Goal: Obtain resource: Obtain resource

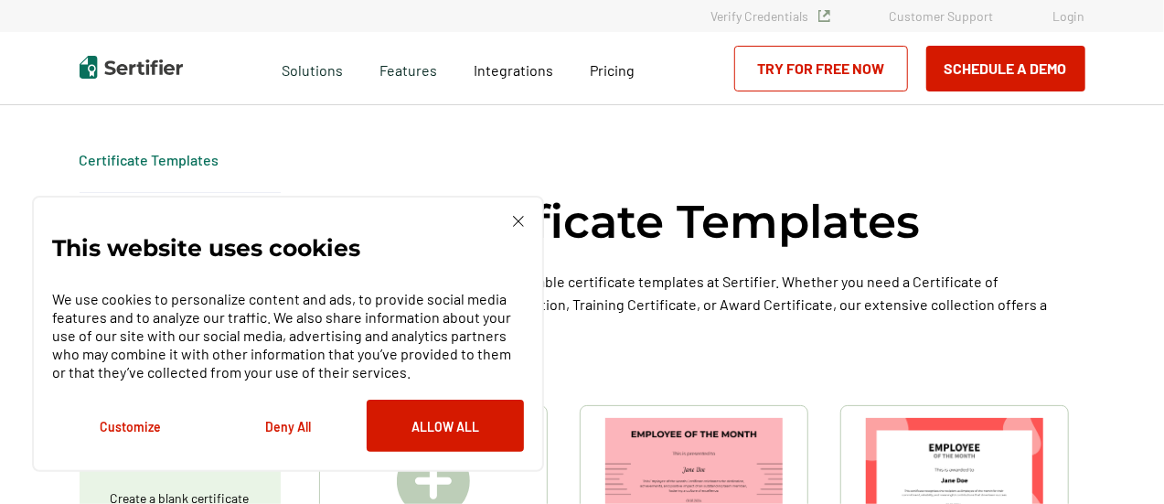
click at [520, 223] on img at bounding box center [518, 221] width 11 height 11
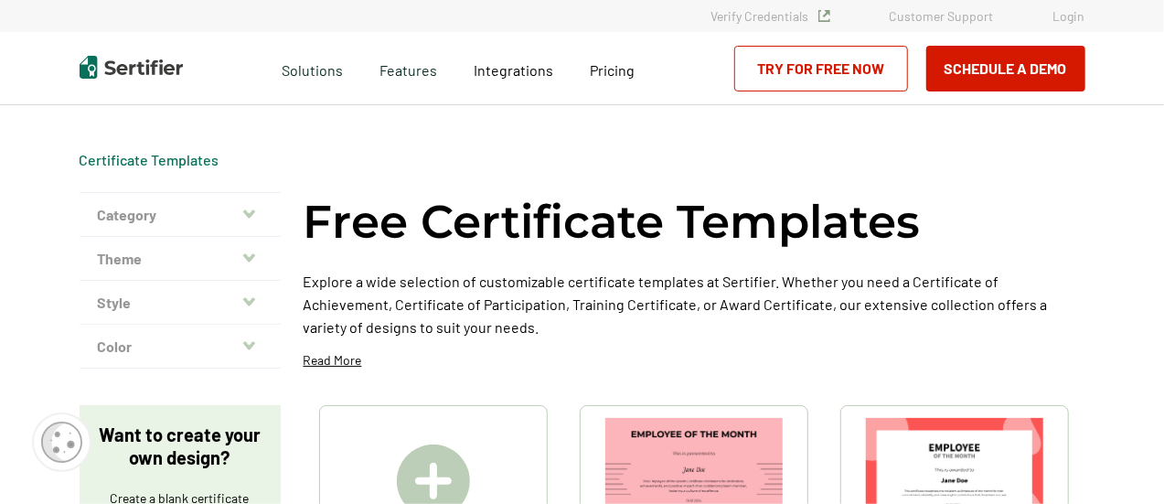
click at [241, 210] on button "Category" at bounding box center [180, 215] width 201 height 44
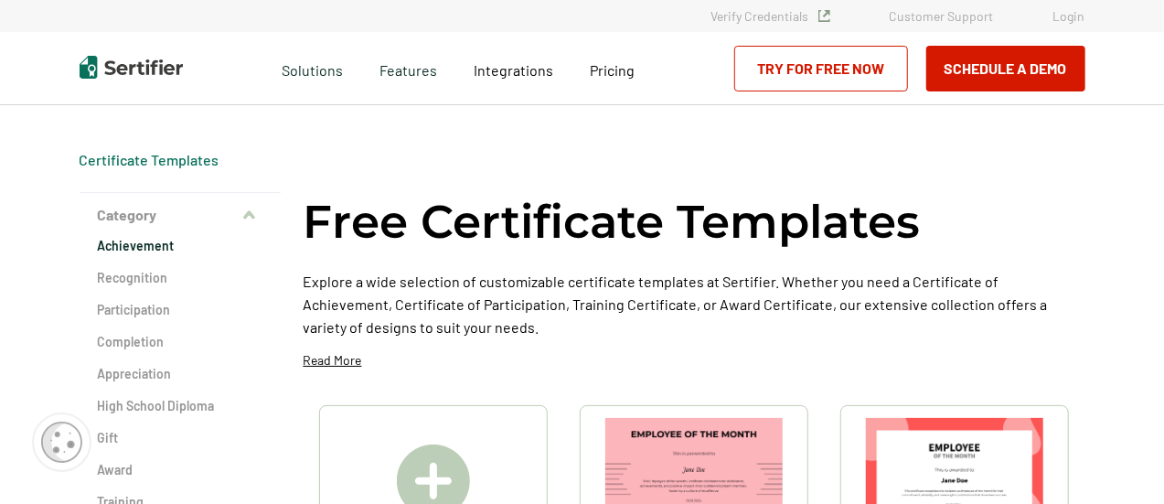
click at [152, 248] on h2 "Achievement" at bounding box center [180, 246] width 165 height 18
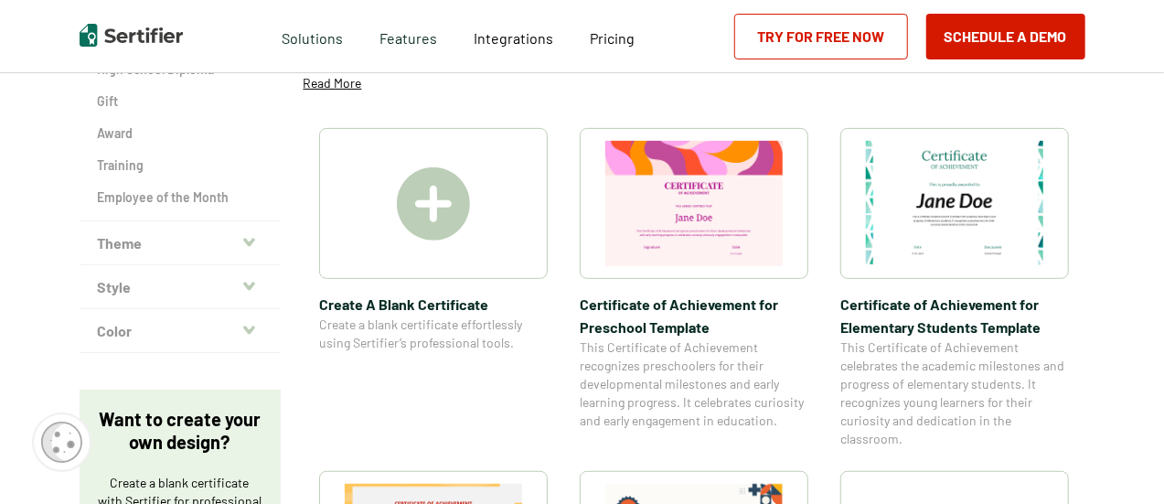
scroll to position [304, 0]
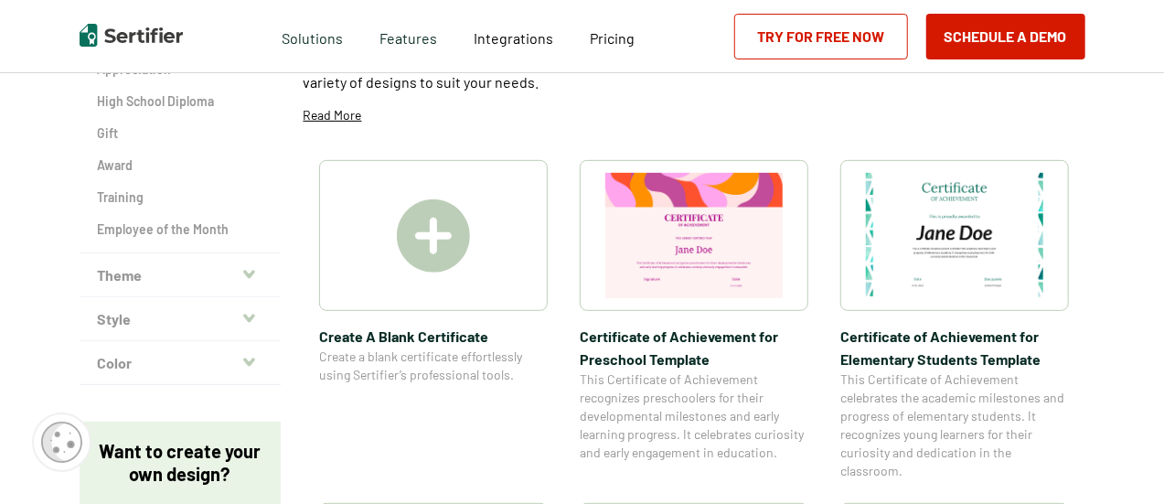
click at [254, 316] on icon "button" at bounding box center [249, 318] width 12 height 8
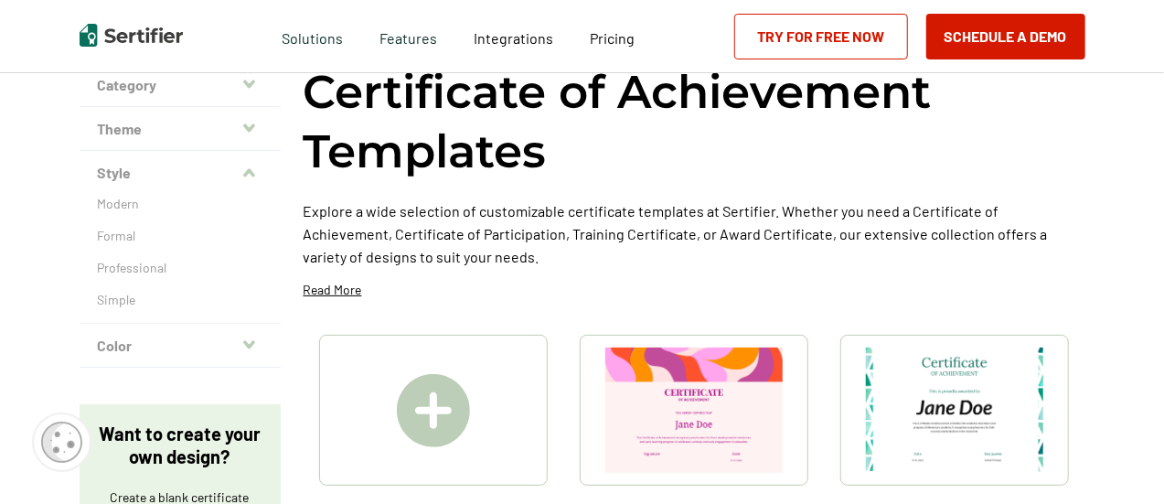
scroll to position [123, 0]
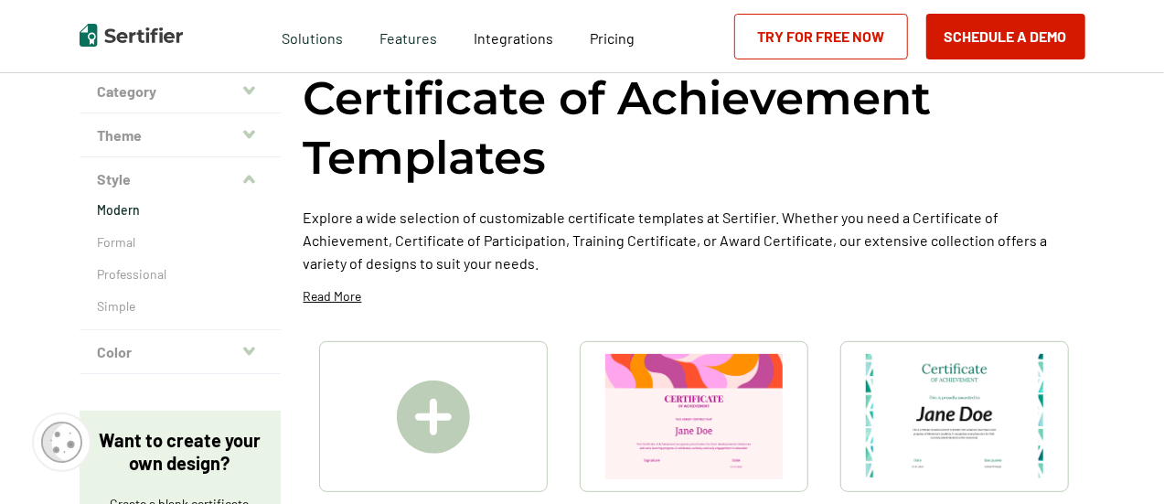
click at [123, 206] on p "Modern" at bounding box center [180, 210] width 165 height 18
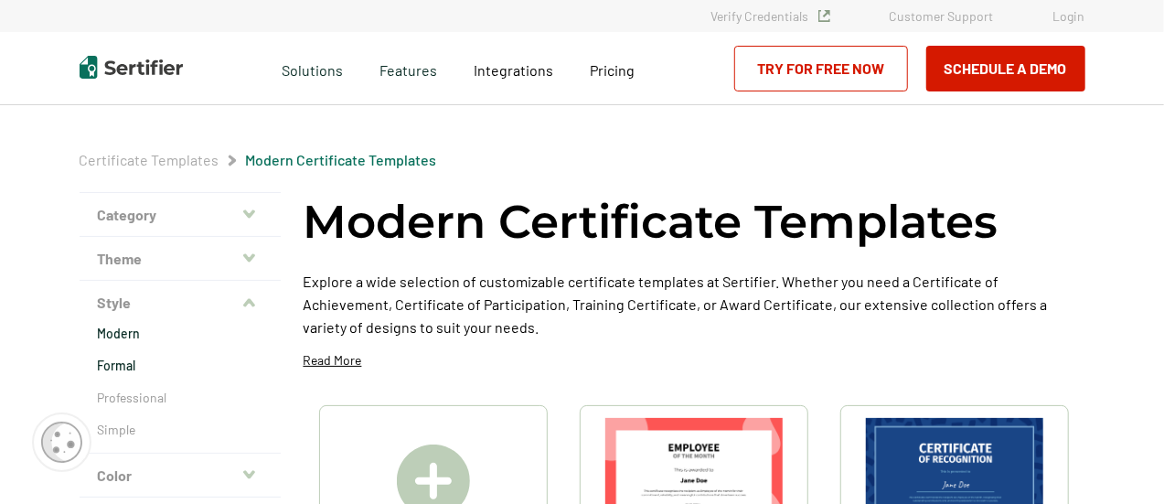
click at [121, 357] on p "Formal" at bounding box center [180, 366] width 165 height 18
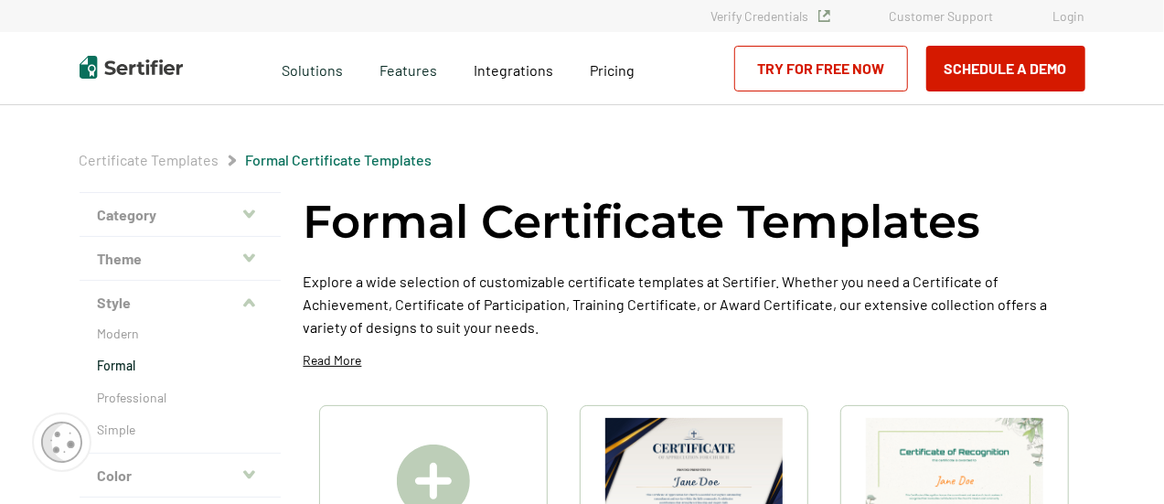
click at [255, 259] on icon "button" at bounding box center [249, 258] width 12 height 15
click at [129, 290] on p "Academic" at bounding box center [180, 290] width 165 height 18
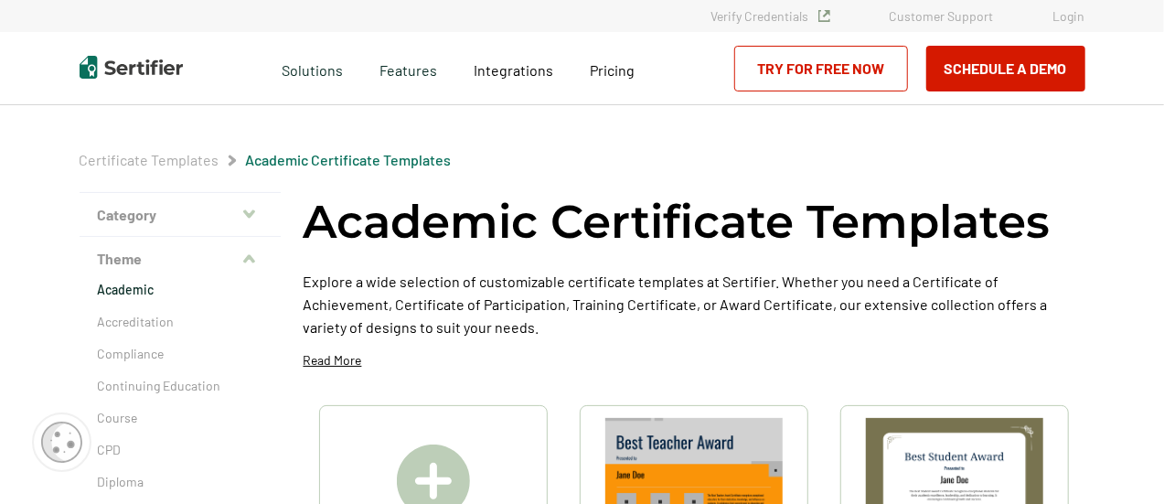
click at [255, 209] on icon "button" at bounding box center [249, 213] width 12 height 8
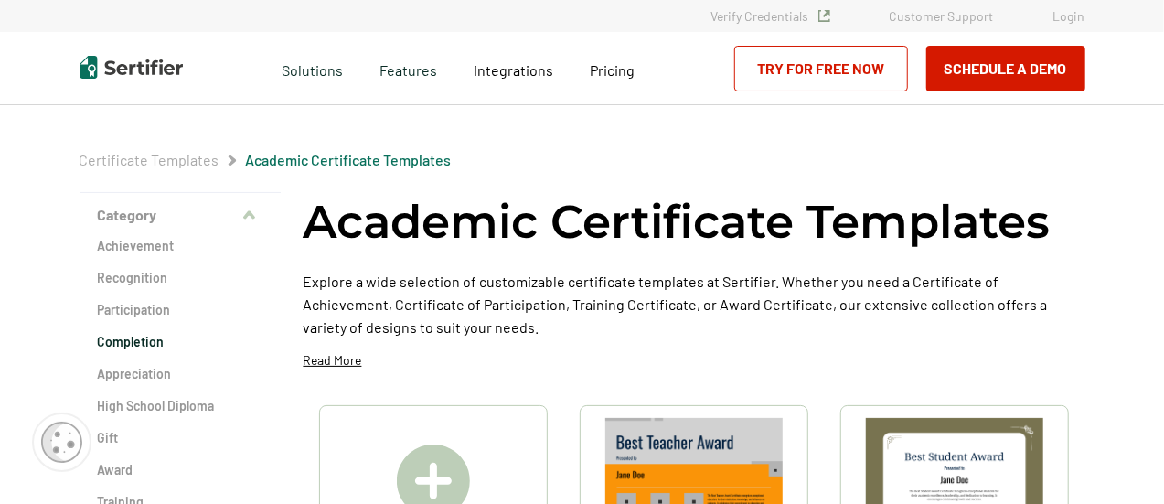
click at [139, 341] on h2 "Completion" at bounding box center [180, 342] width 165 height 18
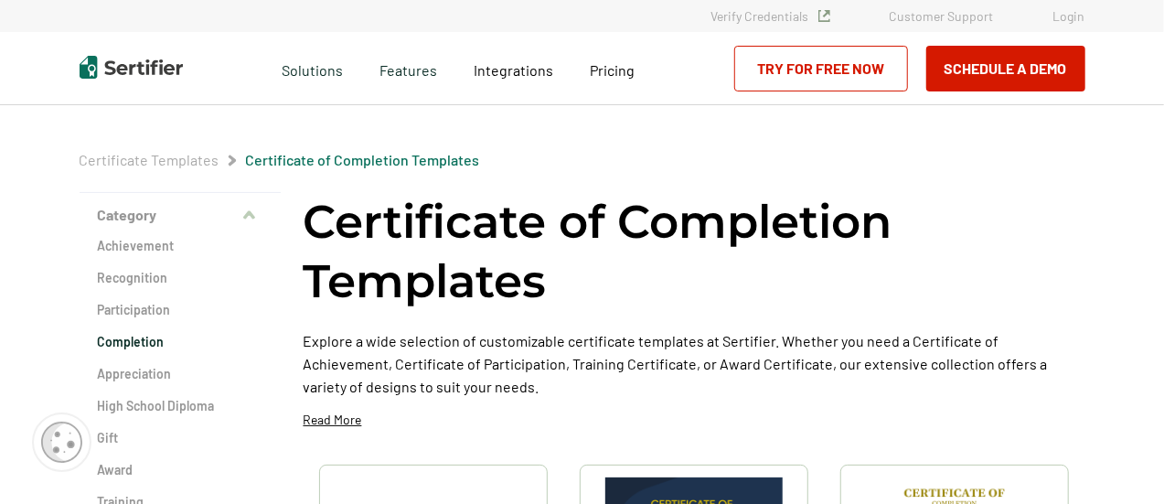
click at [155, 342] on h2 "Completion" at bounding box center [180, 342] width 165 height 18
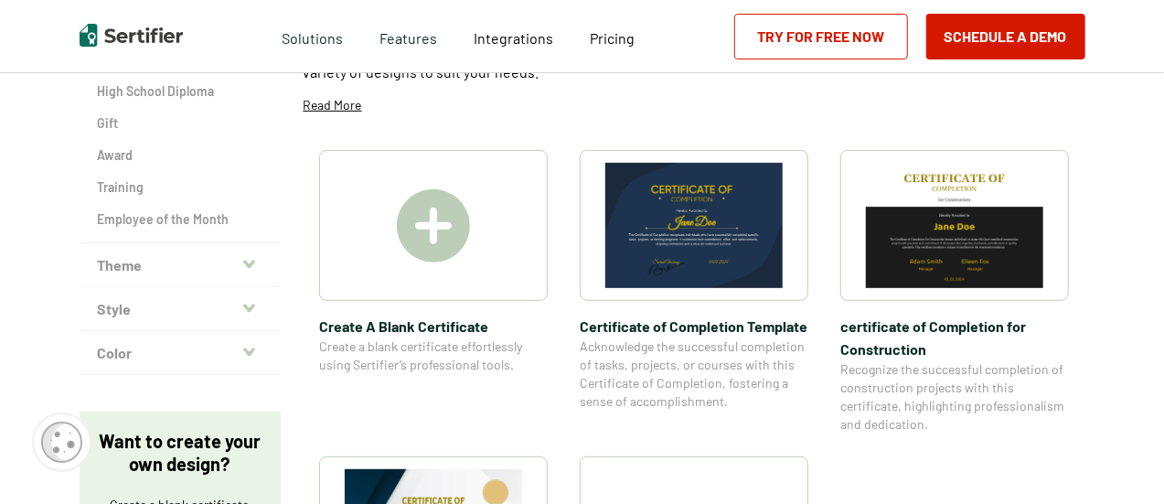
scroll to position [324, 0]
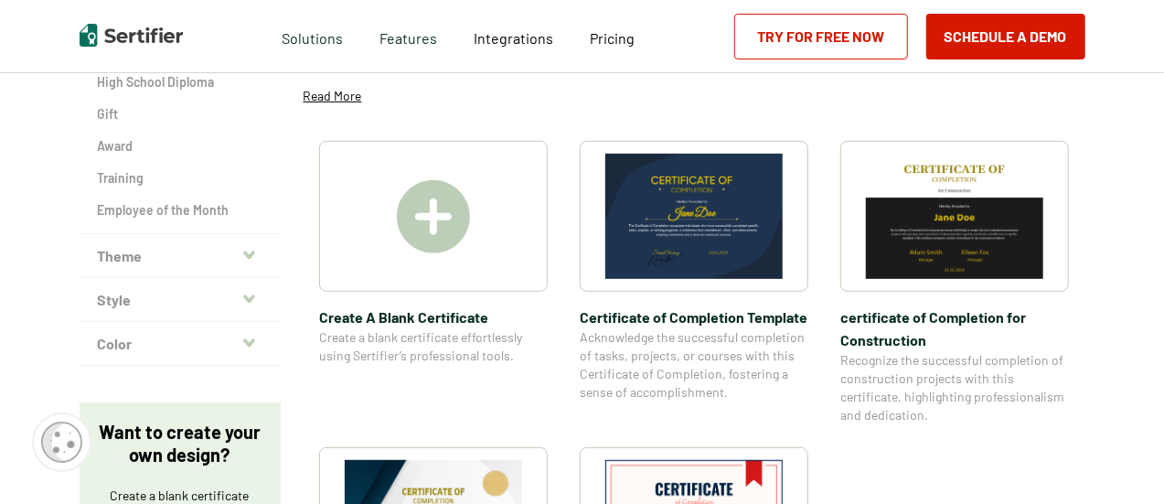
click at [695, 215] on img at bounding box center [693, 216] width 177 height 125
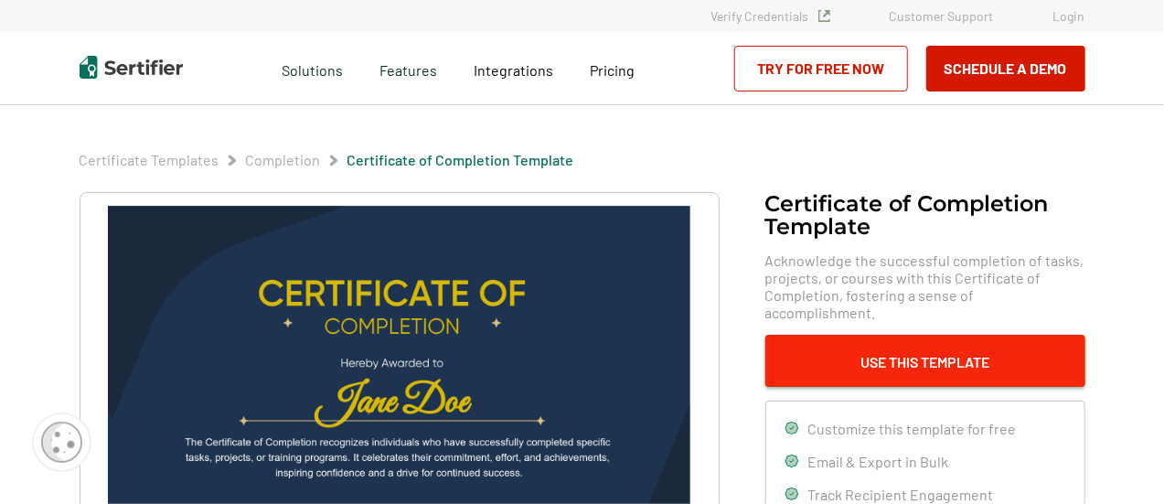
click at [837, 356] on button "Use This Template" at bounding box center [925, 361] width 320 height 52
